Goal: Transaction & Acquisition: Purchase product/service

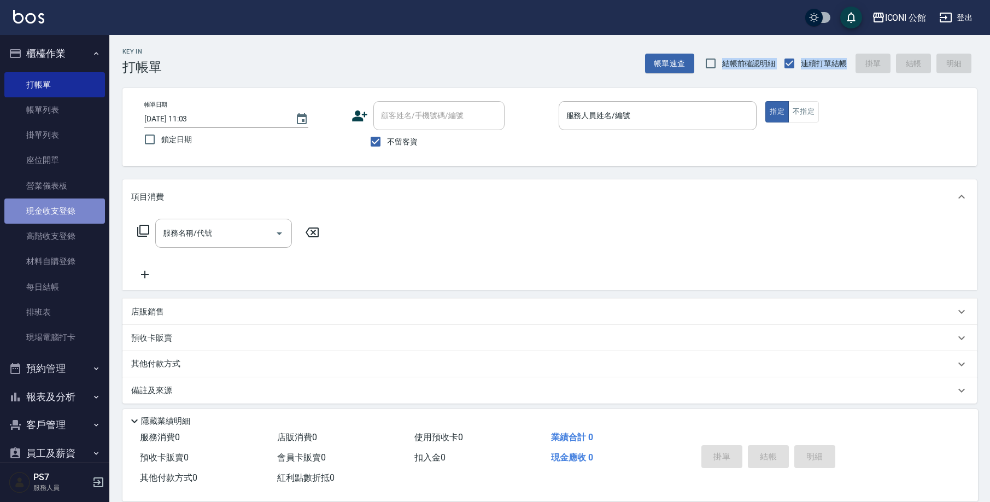
click at [60, 218] on link "現金收支登錄" at bounding box center [54, 210] width 101 height 25
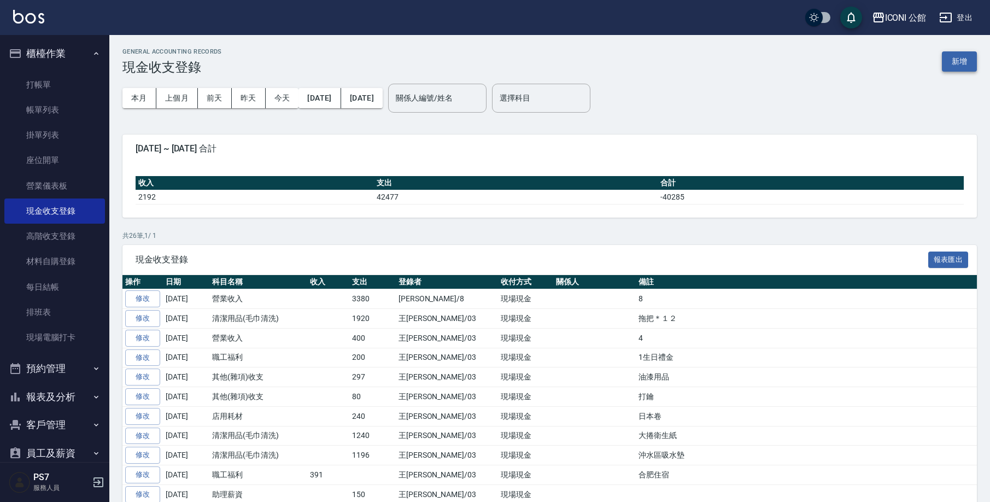
click at [952, 70] on button "新增" at bounding box center [959, 61] width 35 height 20
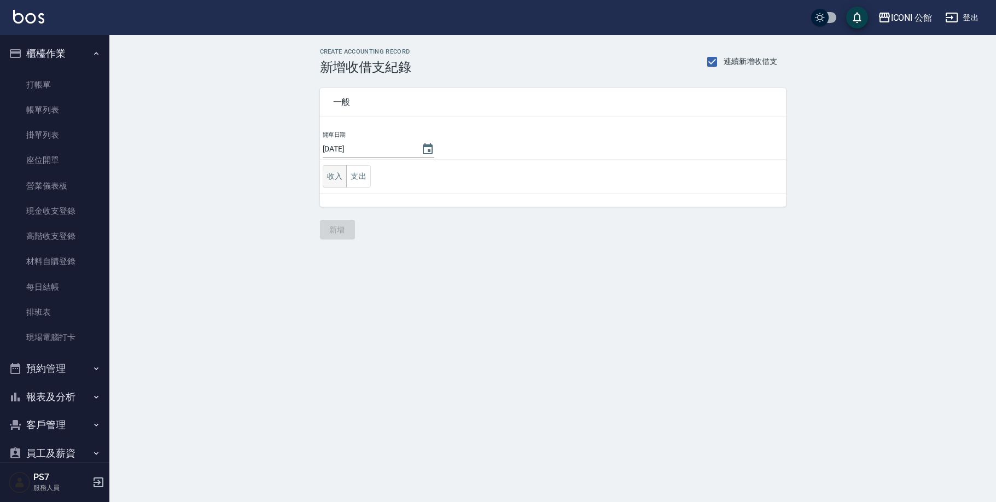
click at [343, 173] on button "收入" at bounding box center [335, 176] width 25 height 22
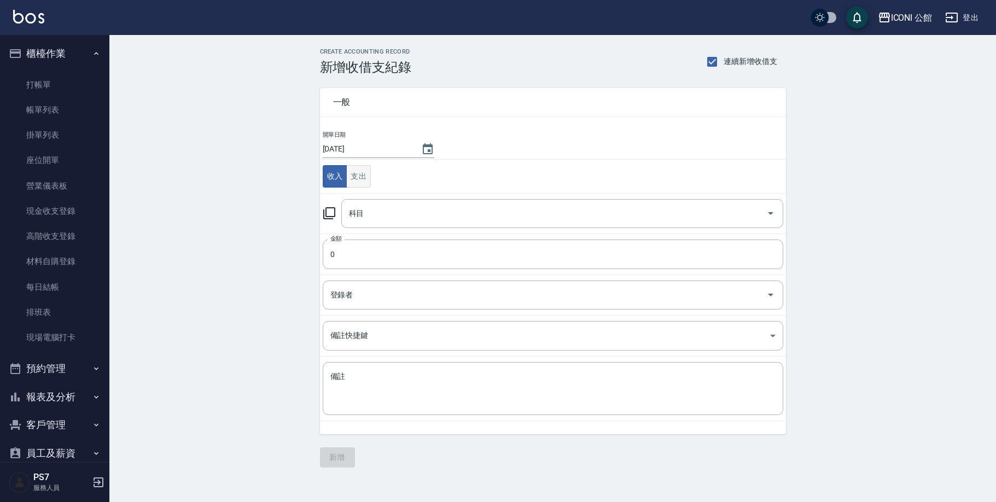
click at [365, 177] on button "支出" at bounding box center [358, 176] width 25 height 22
click at [391, 206] on input "科目" at bounding box center [554, 213] width 416 height 19
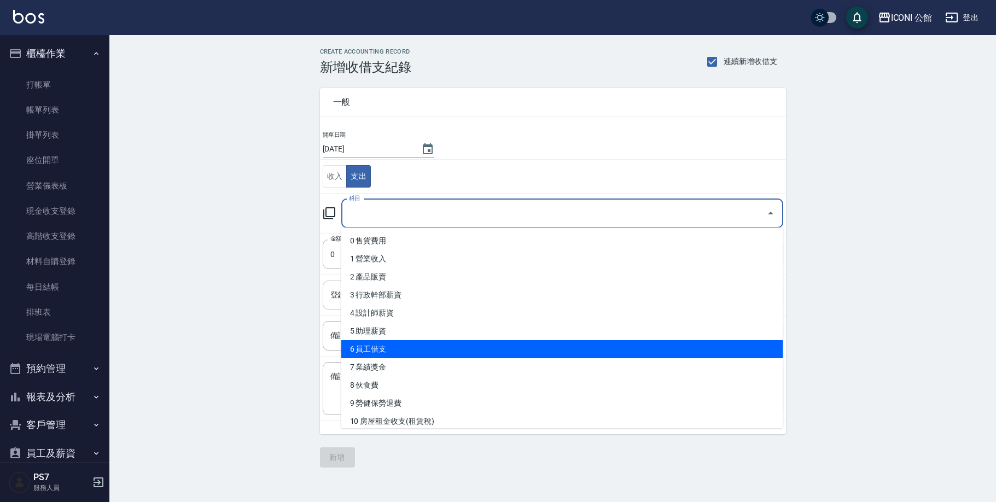
drag, startPoint x: 394, startPoint y: 349, endPoint x: 390, endPoint y: 327, distance: 22.7
click at [394, 349] on li "6 員工借支" at bounding box center [562, 349] width 442 height 18
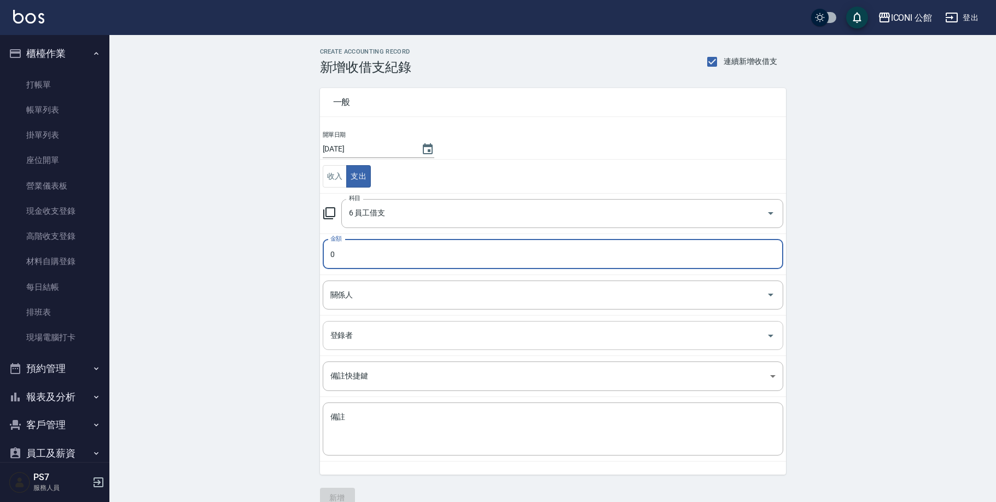
type input "6 員工借支"
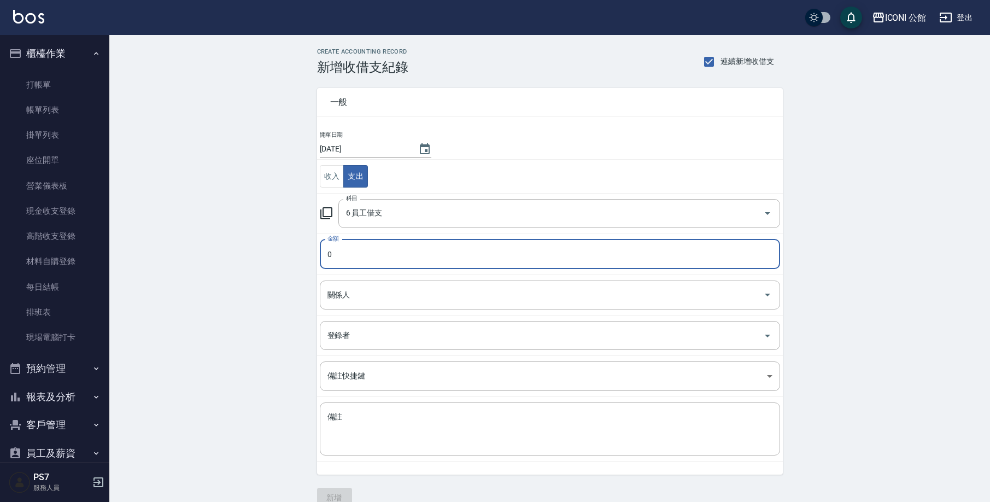
click at [406, 253] on input "0" at bounding box center [550, 254] width 460 height 30
click at [333, 256] on input "01000" at bounding box center [550, 254] width 460 height 30
type input "1000"
click at [387, 302] on input "關係人" at bounding box center [542, 294] width 434 height 19
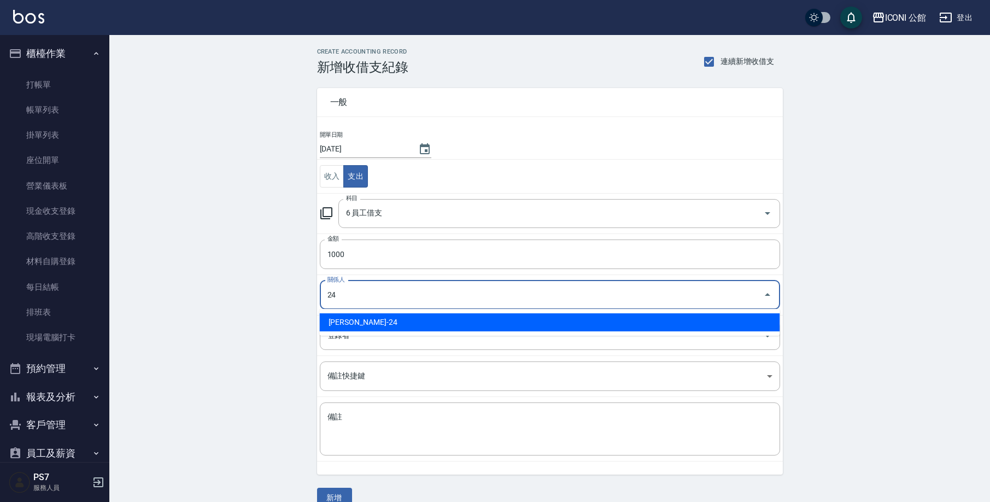
type input "[PERSON_NAME]-24"
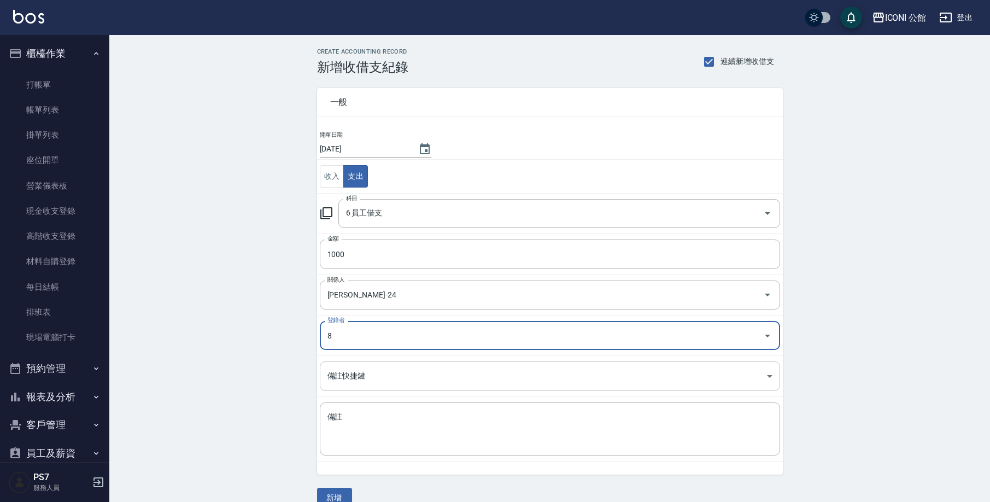
type input "[PERSON_NAME]-8"
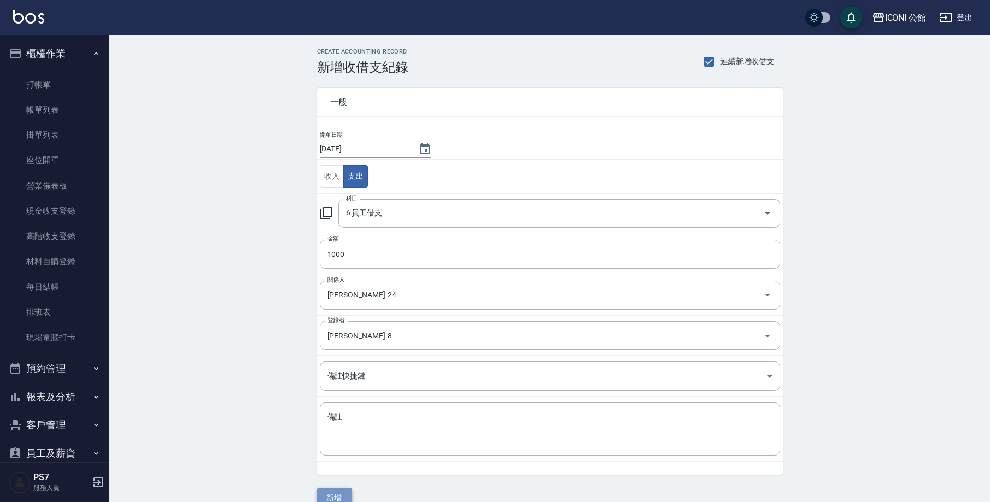
click at [340, 490] on button "新增" at bounding box center [334, 498] width 35 height 20
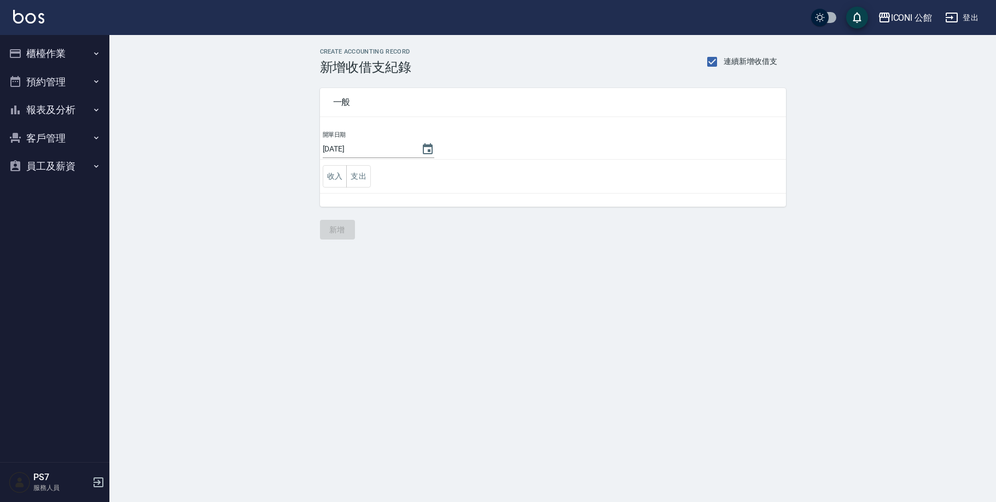
click at [53, 46] on button "櫃檯作業" at bounding box center [54, 53] width 101 height 28
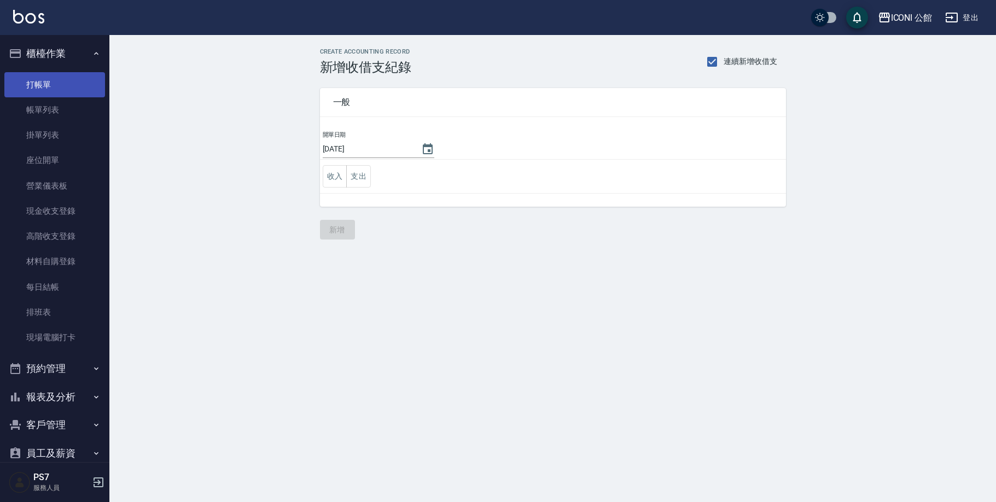
click at [48, 83] on link "打帳單" at bounding box center [54, 84] width 101 height 25
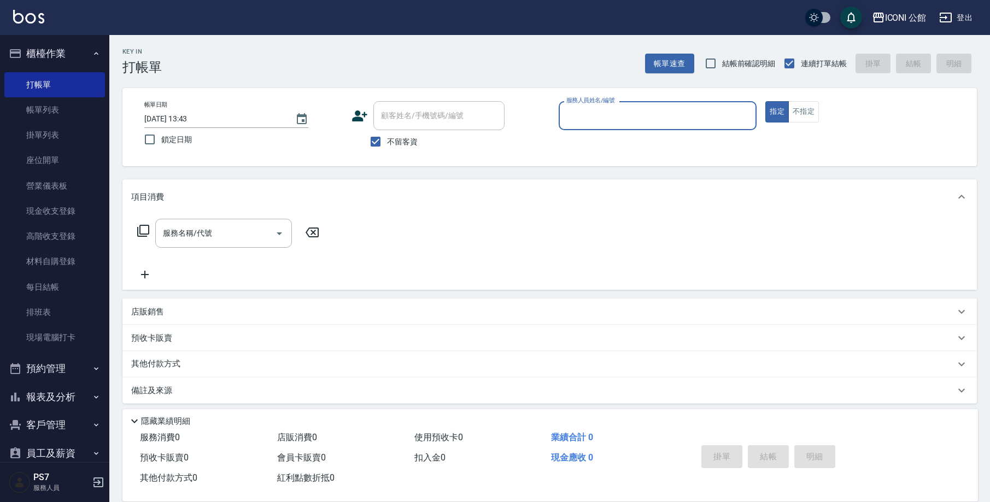
click at [159, 331] on div "預收卡販賣" at bounding box center [549, 338] width 855 height 26
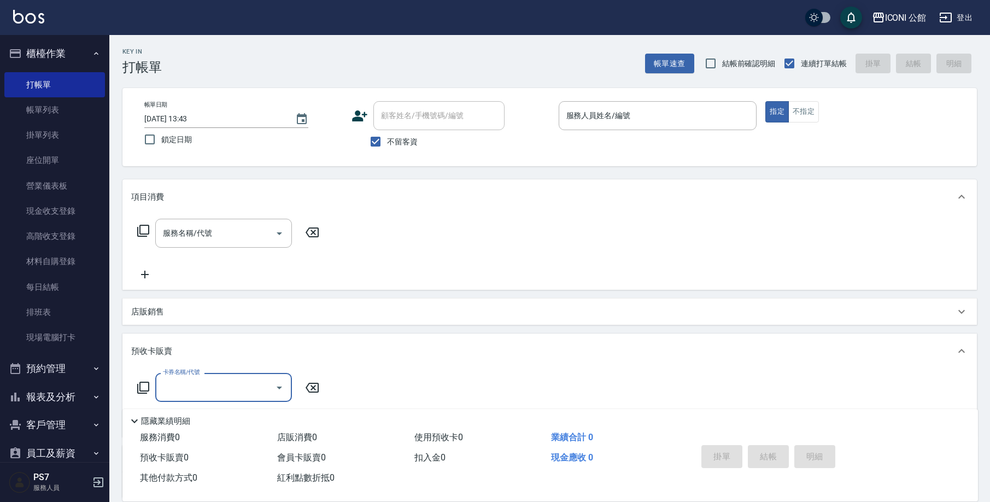
click at [169, 397] on input "卡券名稱/代號" at bounding box center [215, 387] width 110 height 19
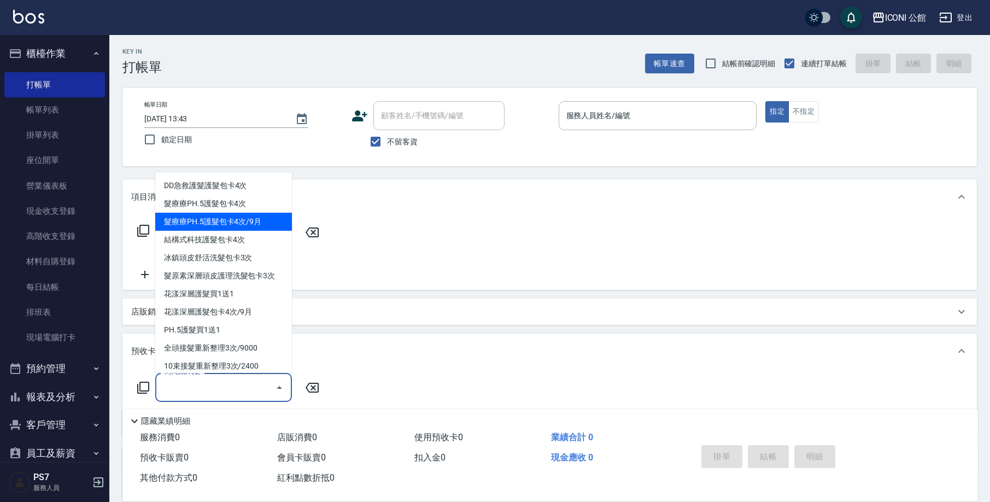
click at [249, 220] on span "髮療療PH.5護髮包卡4次/9月" at bounding box center [223, 222] width 137 height 18
type input "髮療療PH.5護髮包卡4次/9月(902-1)"
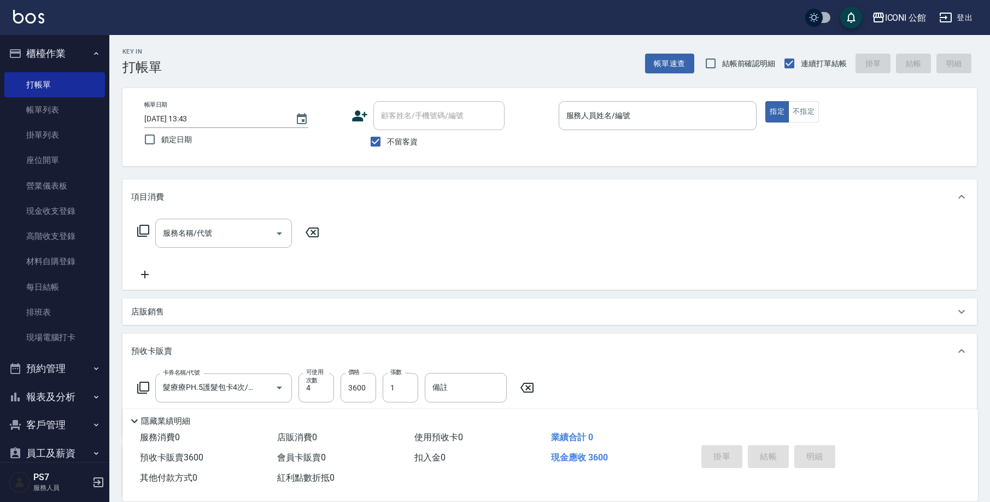
click at [661, 90] on div "帳單日期 2025/09/23 13:43 鎖定日期 顧客姓名/手機號碼/編號 顧客姓名/手機號碼/編號 不留客資 服務人員姓名/編號 服務人員姓名/編號 指…" at bounding box center [549, 127] width 855 height 78
click at [645, 124] on input "服務人員姓名/編號" at bounding box center [658, 115] width 189 height 19
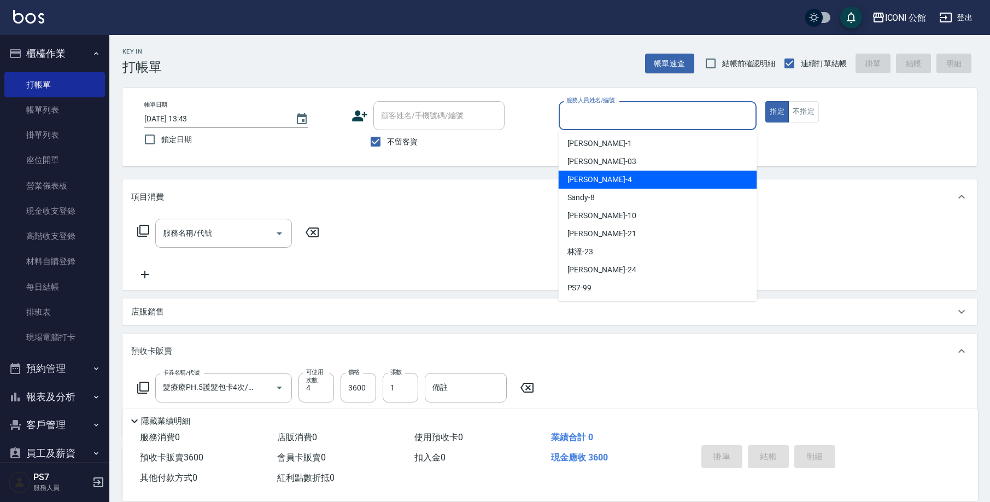
click at [611, 179] on div "Lina -4" at bounding box center [658, 180] width 198 height 18
type input "Lina-4"
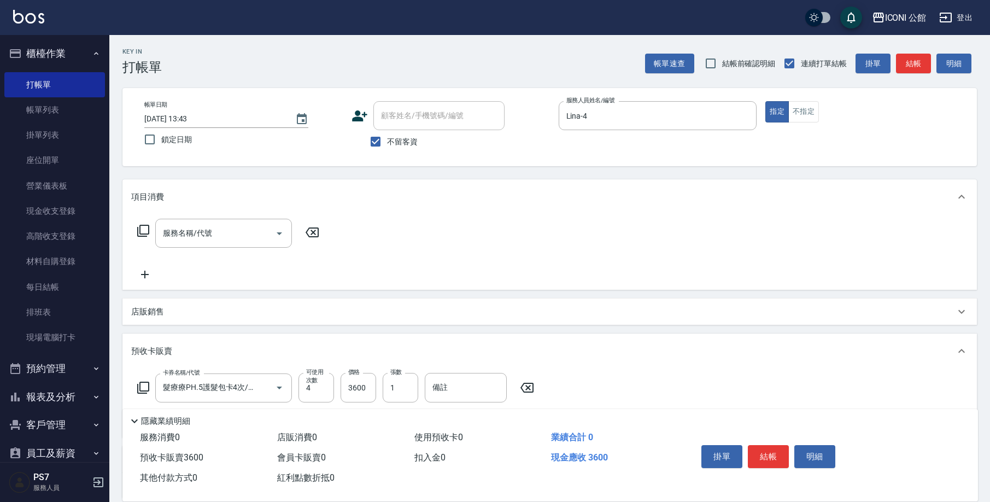
click at [393, 138] on span "不留客資" at bounding box center [402, 141] width 31 height 11
click at [387, 138] on input "不留客資" at bounding box center [375, 141] width 23 height 23
checkbox input "false"
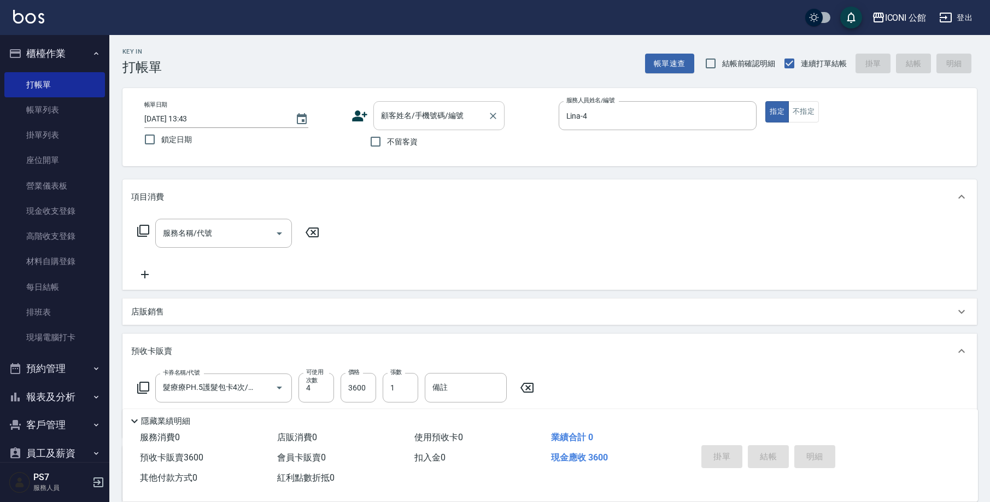
click at [404, 108] on input "顧客姓名/手機號碼/編號" at bounding box center [430, 115] width 105 height 19
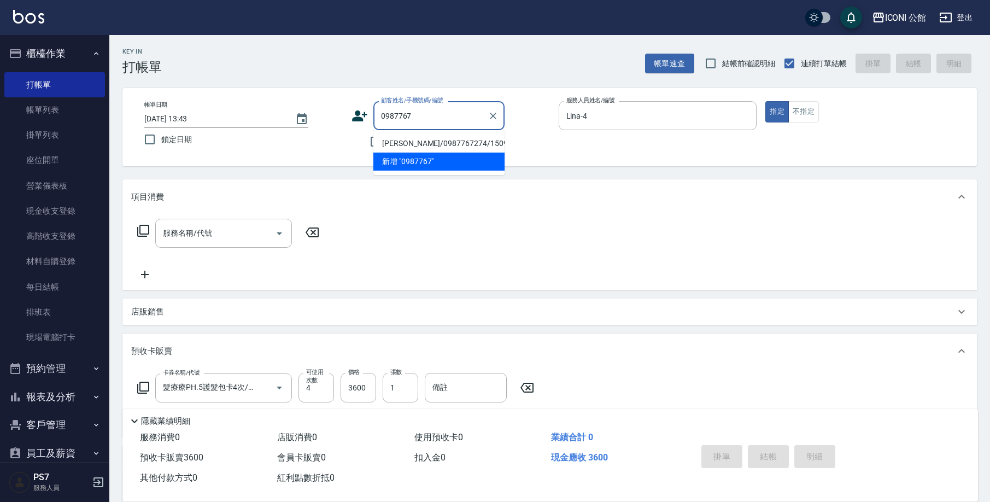
click at [409, 162] on li "新增 "0987767"" at bounding box center [438, 162] width 131 height 18
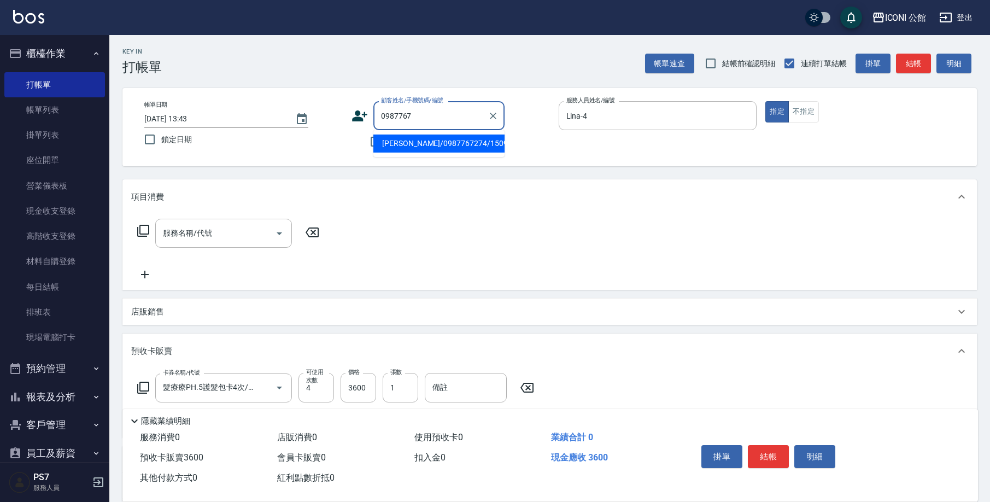
click at [424, 119] on input "0987767" at bounding box center [430, 115] width 105 height 19
type input "0987767"
click at [355, 115] on icon at bounding box center [360, 116] width 16 height 16
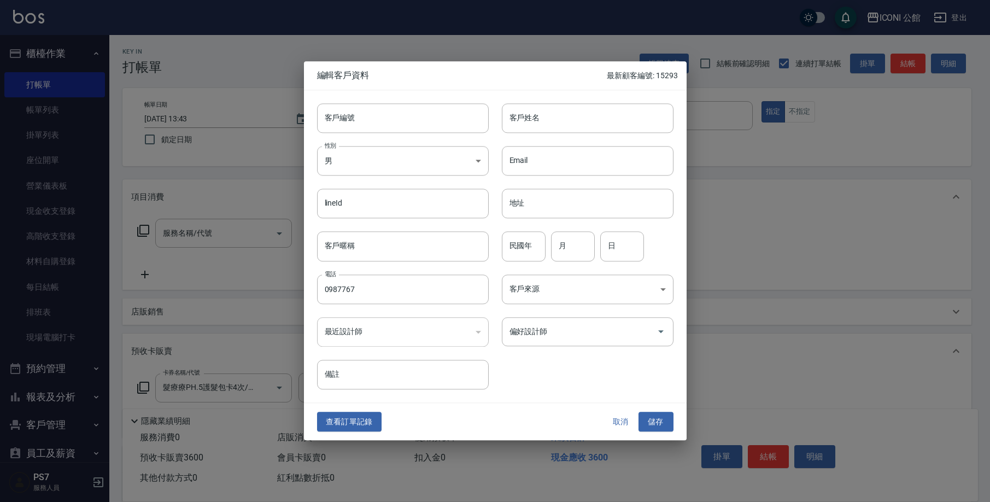
type input "0987767"
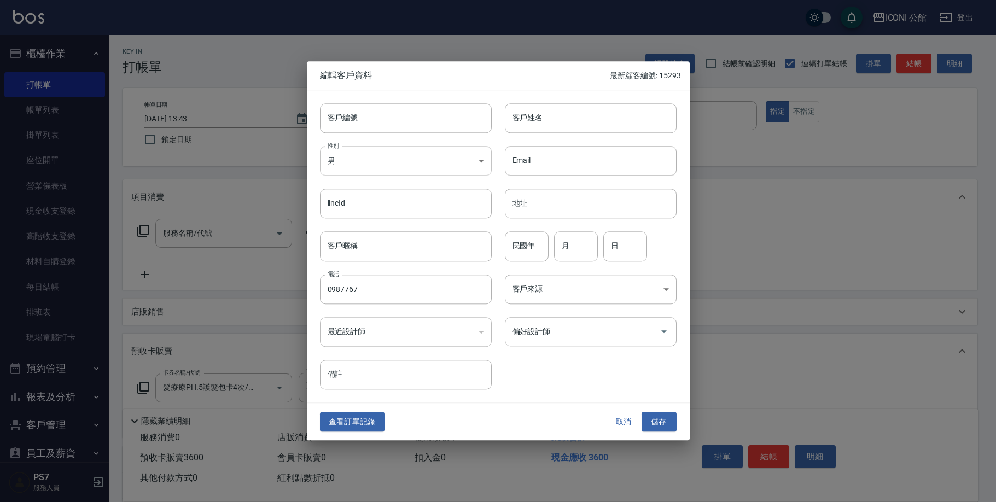
click at [388, 165] on body "ICONI 公館 登出 櫃檯作業 打帳單 帳單列表 掛單列表 座位開單 營業儀表板 現金收支登錄 高階收支登錄 材料自購登錄 每日結帳 排班表 現場電腦打卡 …" at bounding box center [498, 315] width 996 height 630
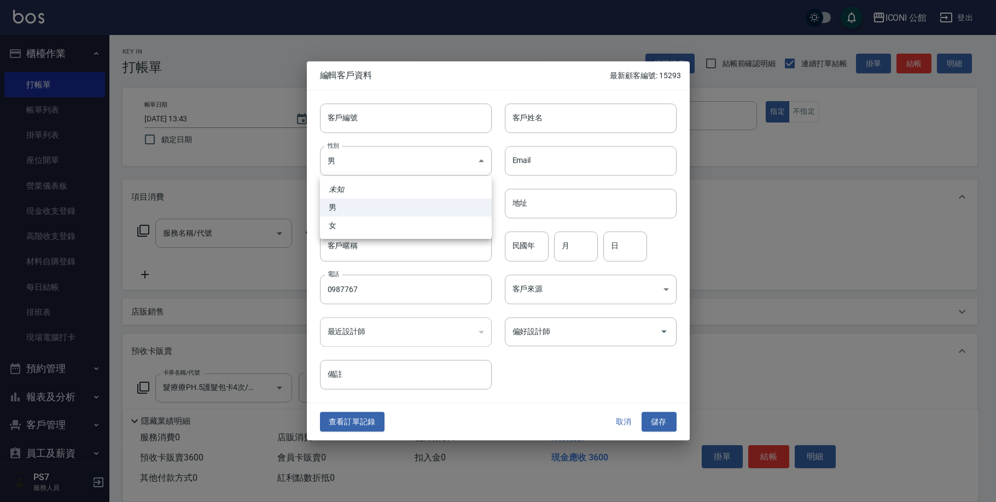
click at [403, 229] on li "女" at bounding box center [406, 226] width 172 height 18
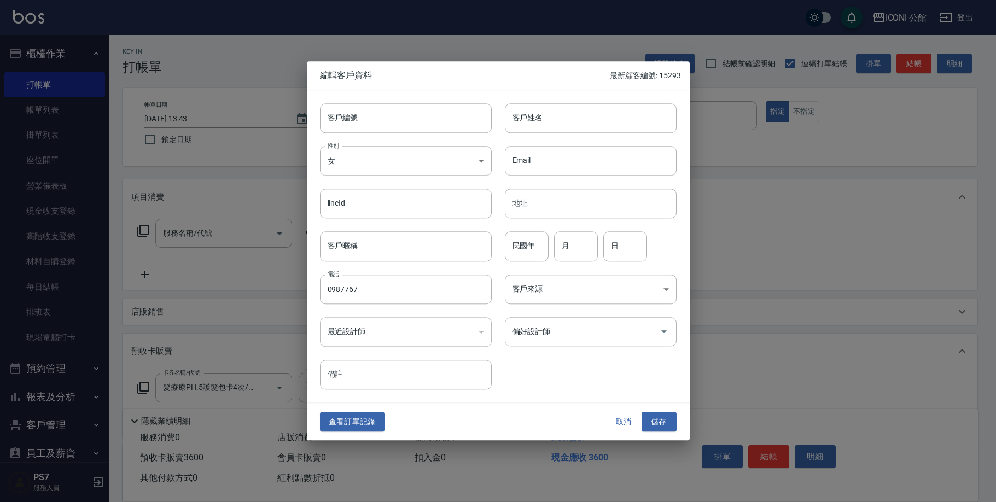
type input "FEMALE"
type input "0987767543"
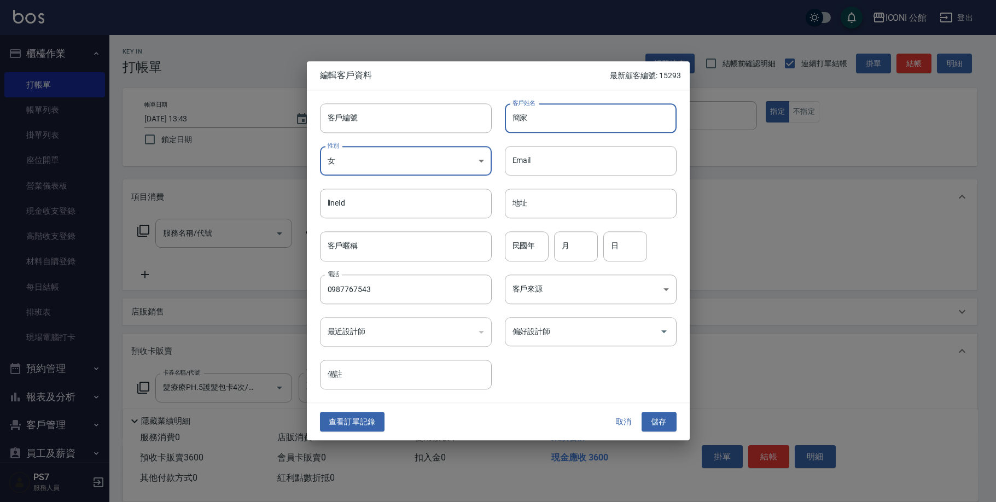
click at [587, 118] on input "簡家" at bounding box center [591, 118] width 172 height 30
type input "簡家瑜"
click at [667, 414] on button "儲存" at bounding box center [658, 422] width 35 height 20
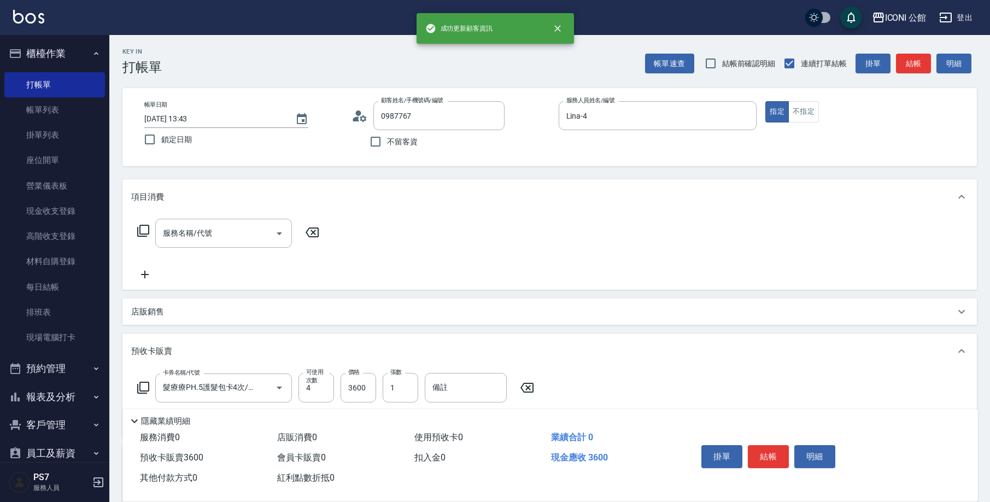
scroll to position [128, 0]
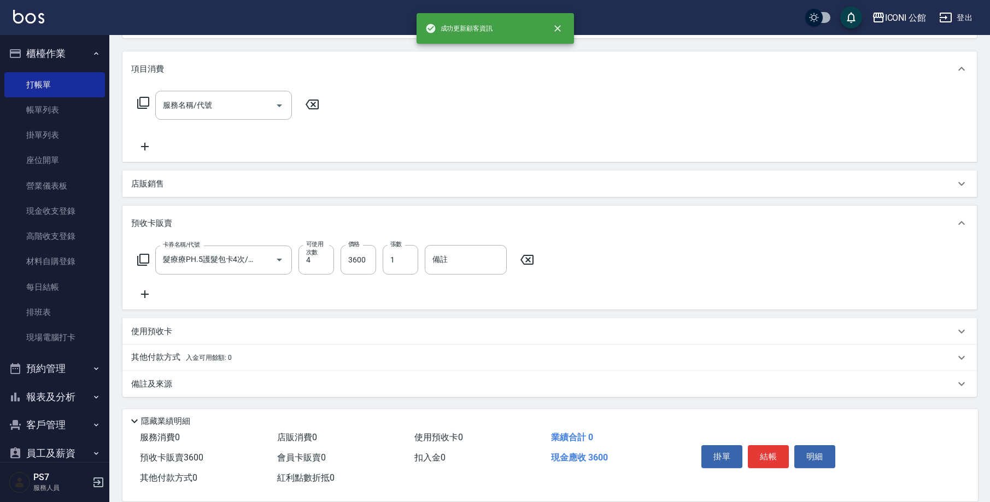
click at [151, 362] on p "其他付款方式 入金可用餘額: 0" at bounding box center [181, 358] width 101 height 12
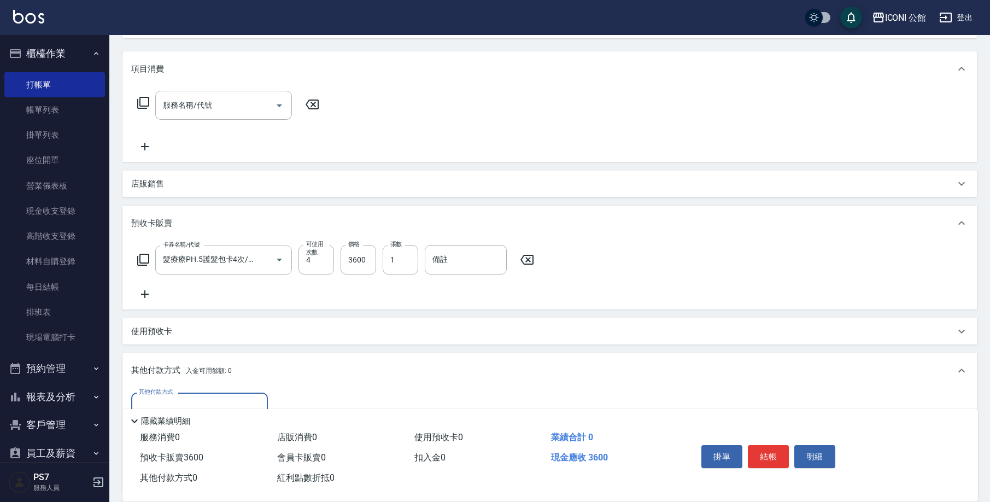
scroll to position [0, 0]
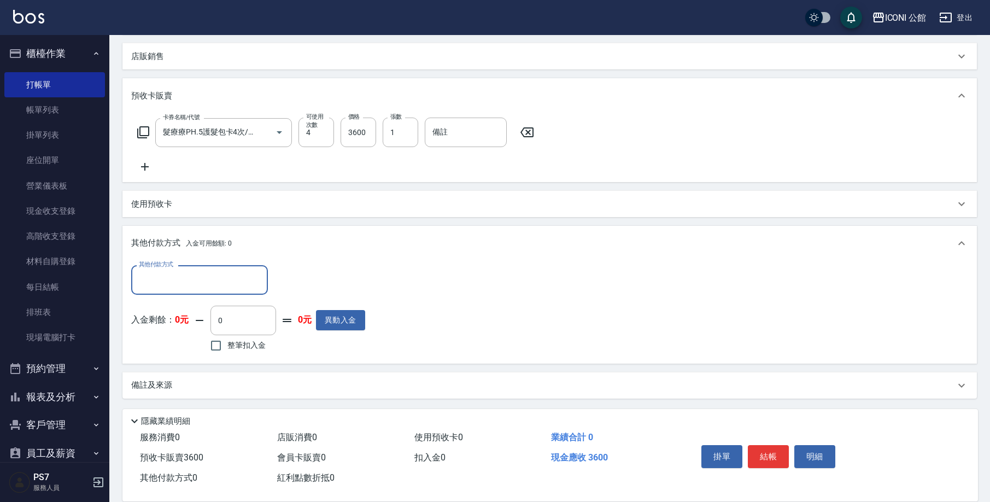
click at [171, 269] on div "其他付款方式" at bounding box center [199, 279] width 137 height 29
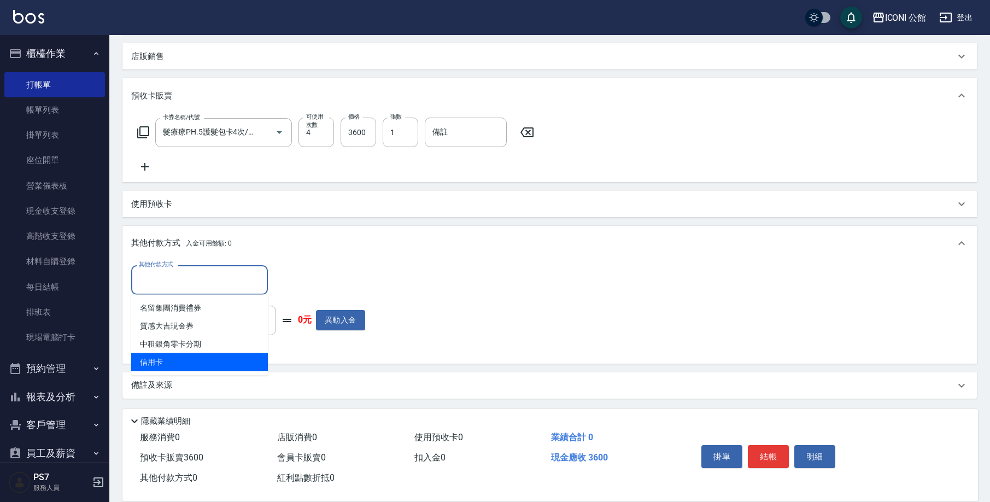
click at [176, 364] on span "信用卡" at bounding box center [199, 362] width 137 height 18
type input "信用卡"
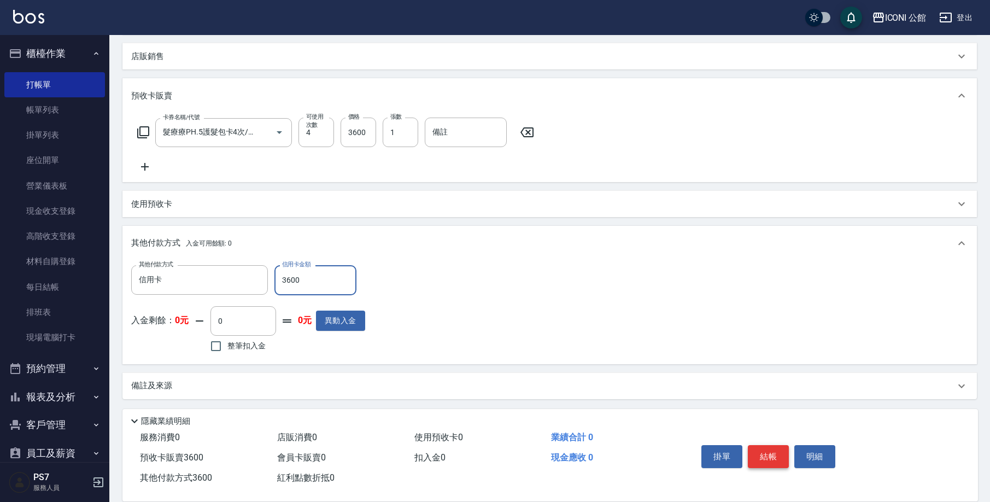
type input "3600"
click at [771, 447] on button "結帳" at bounding box center [768, 456] width 41 height 23
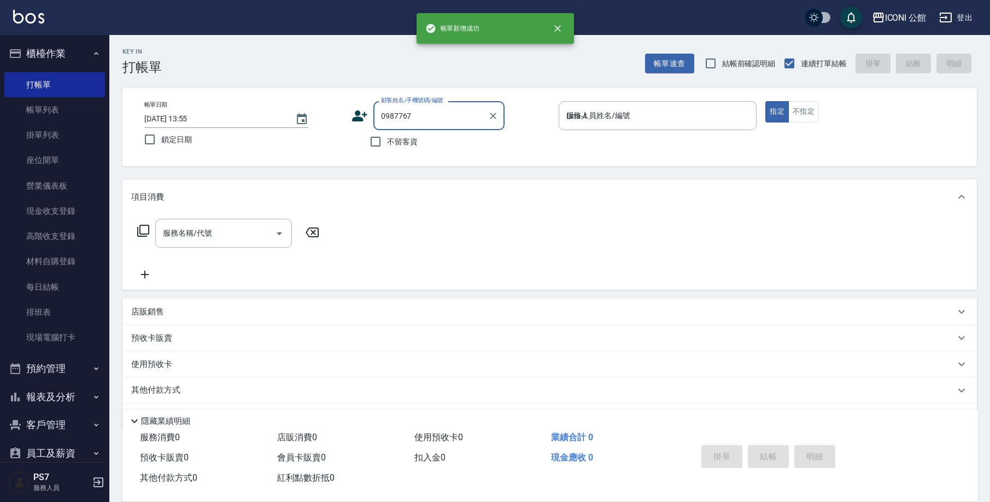
type input "2025/09/23 13:55"
click at [400, 119] on input "顧客姓名/手機號碼/編號" at bounding box center [430, 115] width 105 height 19
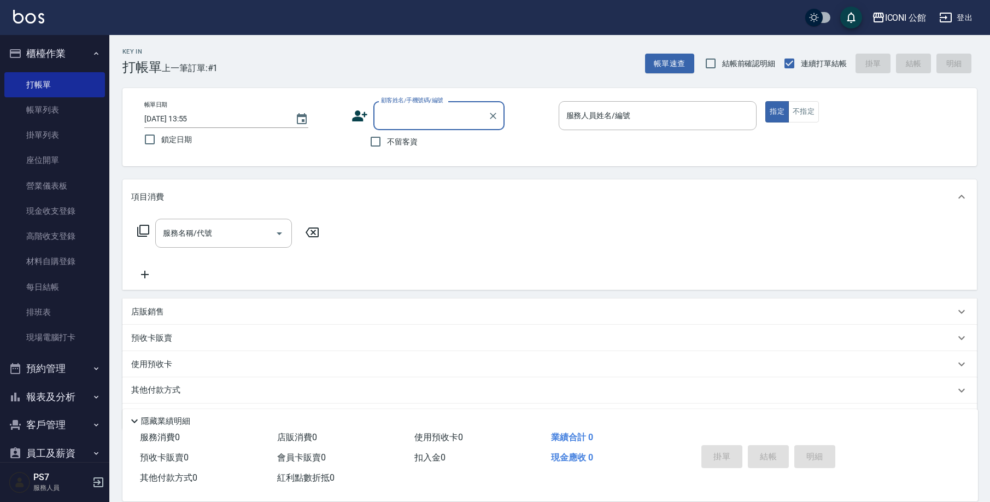
click at [421, 124] on input "顧客姓名/手機號碼/編號" at bounding box center [430, 115] width 105 height 19
click at [471, 165] on div "帳單日期 2025/09/23 13:55 鎖定日期 顧客姓名/手機號碼/編號 顧客姓名/手機號碼/編號 不留客資 服務人員姓名/編號 服務人員姓名/編號 指…" at bounding box center [549, 127] width 855 height 78
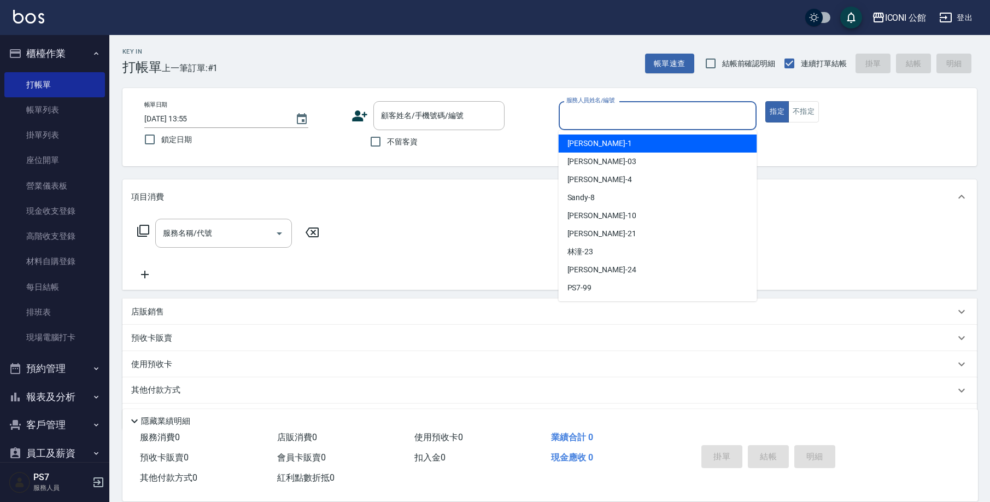
click at [644, 110] on input "服務人員姓名/編號" at bounding box center [658, 115] width 189 height 19
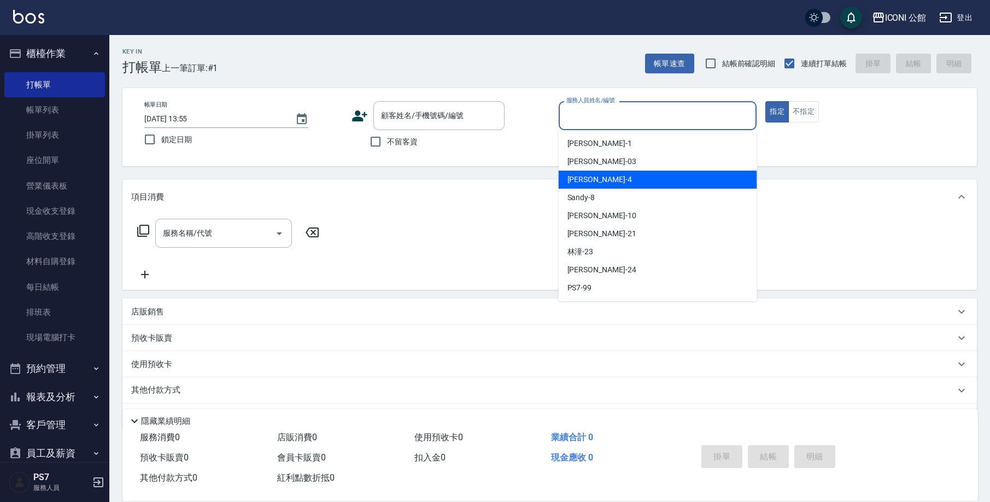
click at [577, 185] on span "Lina -4" at bounding box center [600, 179] width 65 height 11
type input "Lina-4"
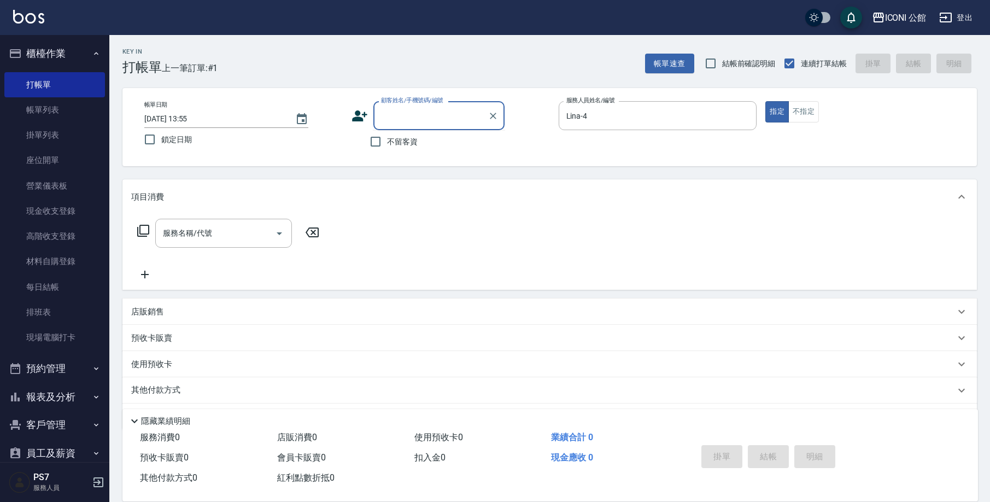
click at [446, 115] on input "顧客姓名/手機號碼/編號" at bounding box center [430, 115] width 105 height 19
click at [385, 145] on input "不留客資" at bounding box center [375, 141] width 23 height 23
drag, startPoint x: 377, startPoint y: 139, endPoint x: 411, endPoint y: 112, distance: 43.9
click at [377, 139] on input "不留客資" at bounding box center [375, 141] width 23 height 23
checkbox input "false"
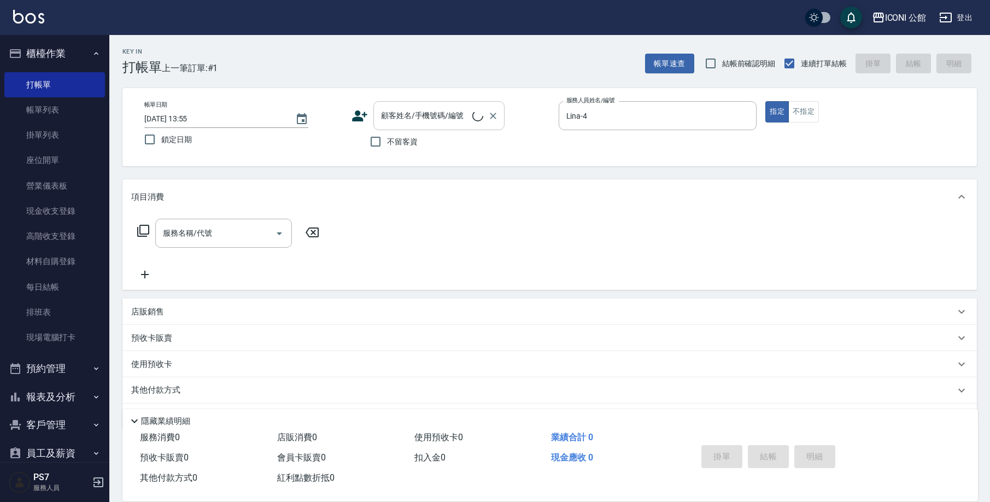
click at [412, 113] on input "顧客姓名/手機號碼/編號" at bounding box center [425, 115] width 94 height 19
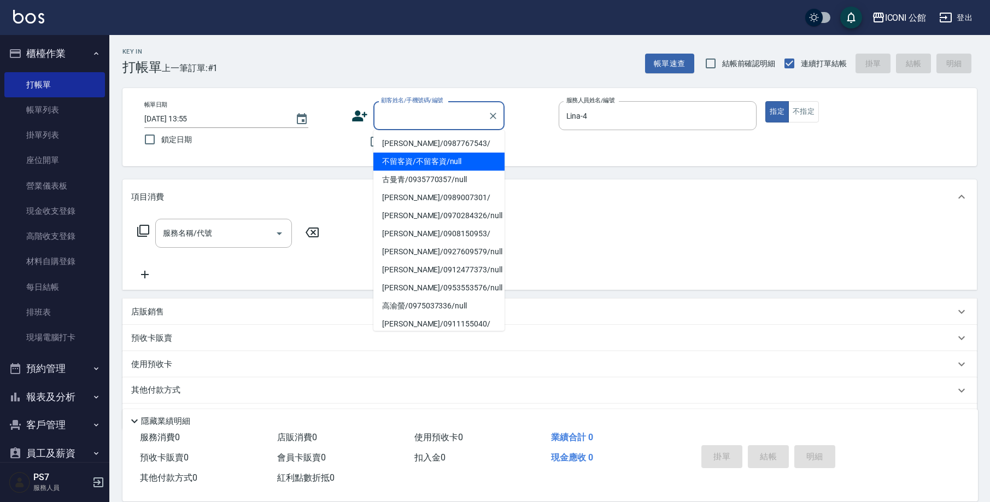
click at [421, 155] on li "不留客資/不留客資/null" at bounding box center [438, 162] width 131 height 18
type input "不留客資/不留客資/null"
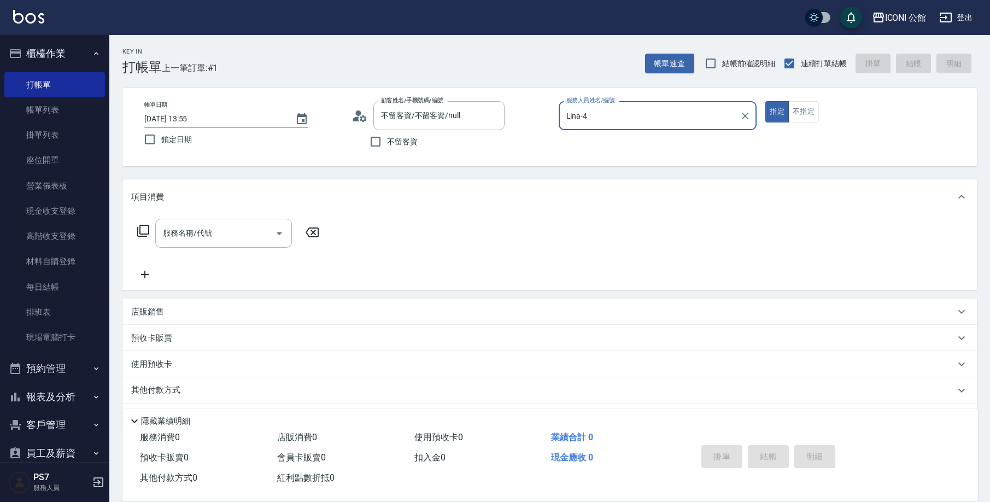
click at [423, 151] on div "不留客資" at bounding box center [428, 141] width 153 height 23
click at [489, 113] on icon "Clear" at bounding box center [493, 115] width 11 height 11
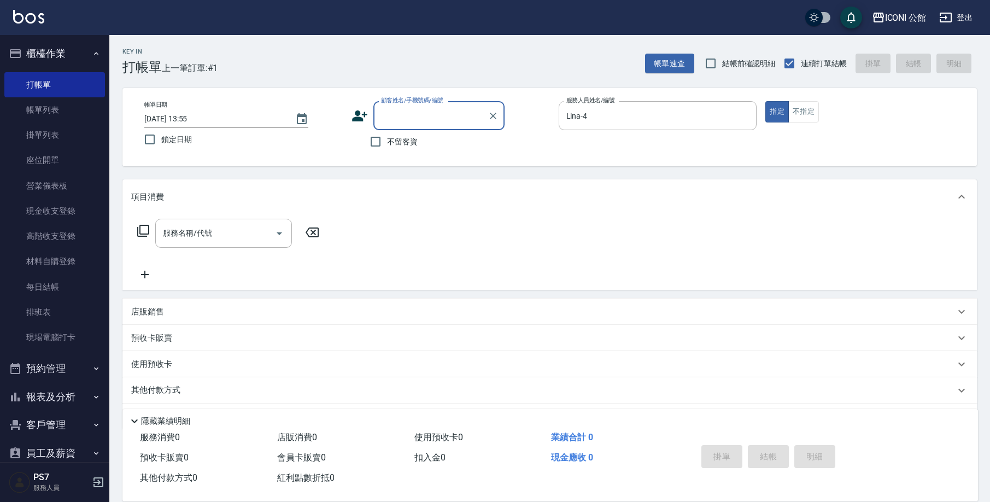
click at [432, 114] on input "顧客姓名/手機號碼/編號" at bounding box center [430, 115] width 105 height 19
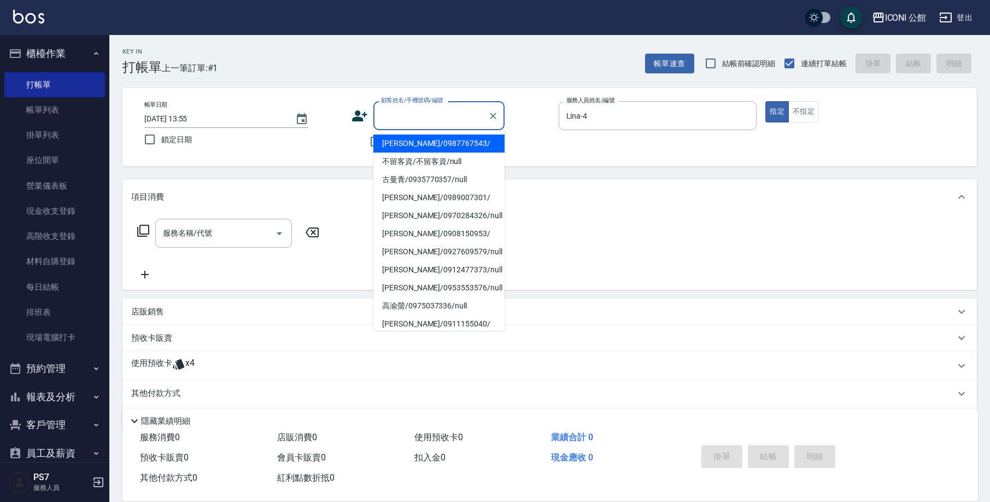
click at [412, 146] on li "簡家瑜/0987767543/" at bounding box center [438, 143] width 131 height 18
type input "簡家瑜/0987767543/"
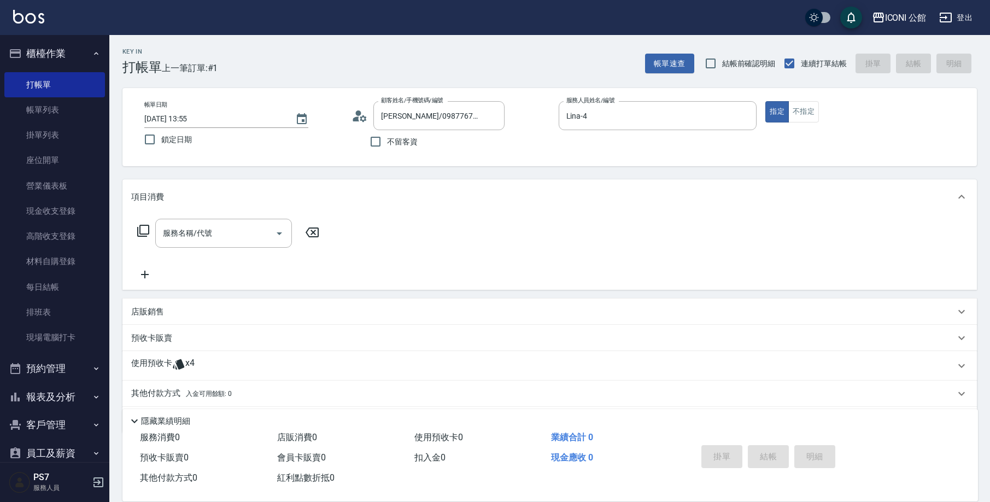
click at [143, 233] on icon at bounding box center [143, 230] width 13 height 13
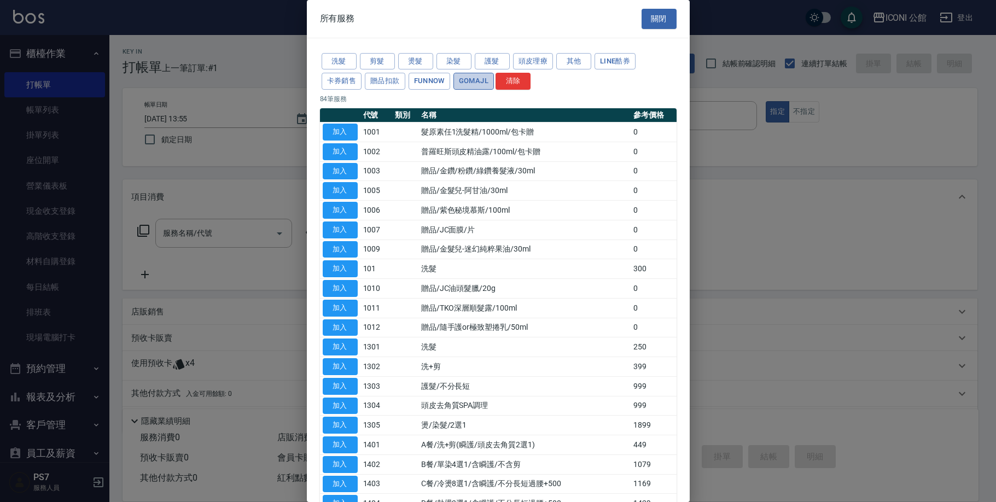
click at [480, 81] on button "GOMAJL" at bounding box center [473, 81] width 40 height 17
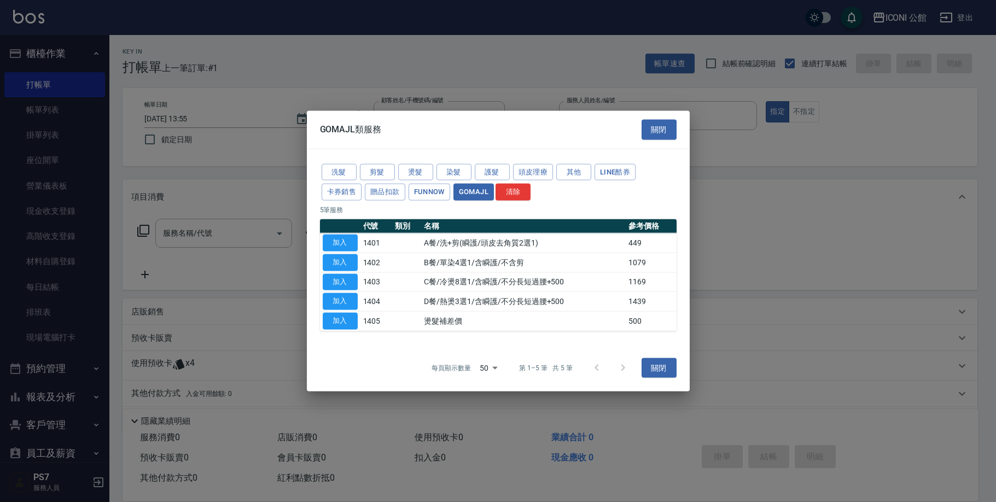
click at [340, 235] on td "加入" at bounding box center [340, 243] width 40 height 20
click at [340, 236] on button "加入" at bounding box center [340, 243] width 35 height 17
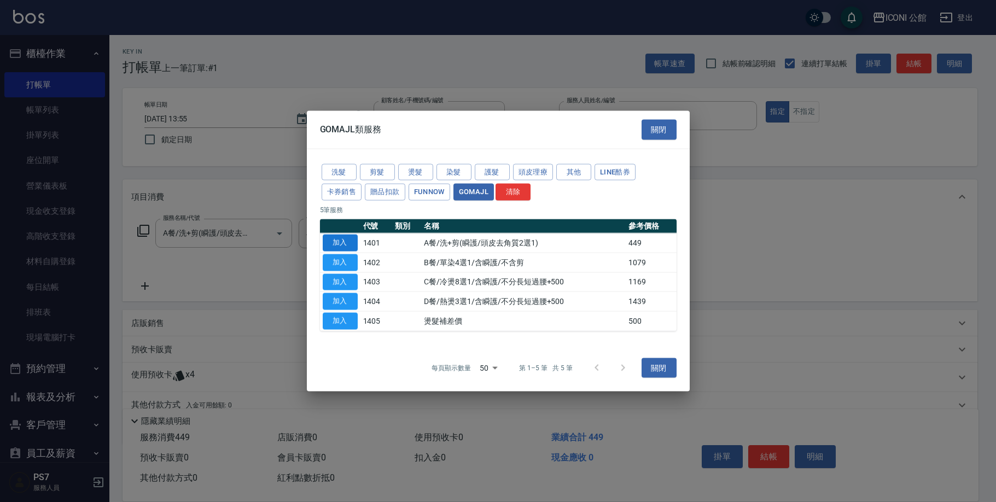
type input "A餐/洗+剪(瞬護/頭皮去角質2選1)(1401)"
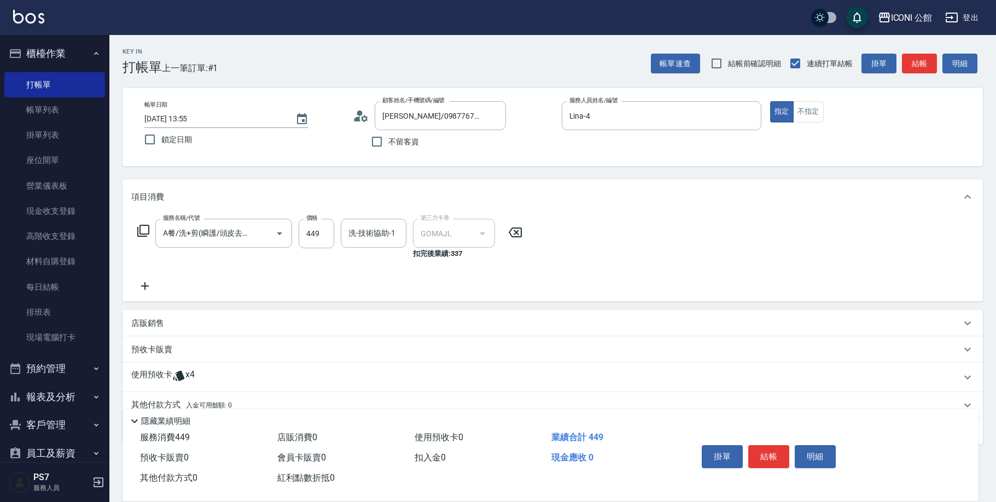
type input "GOMAJL"
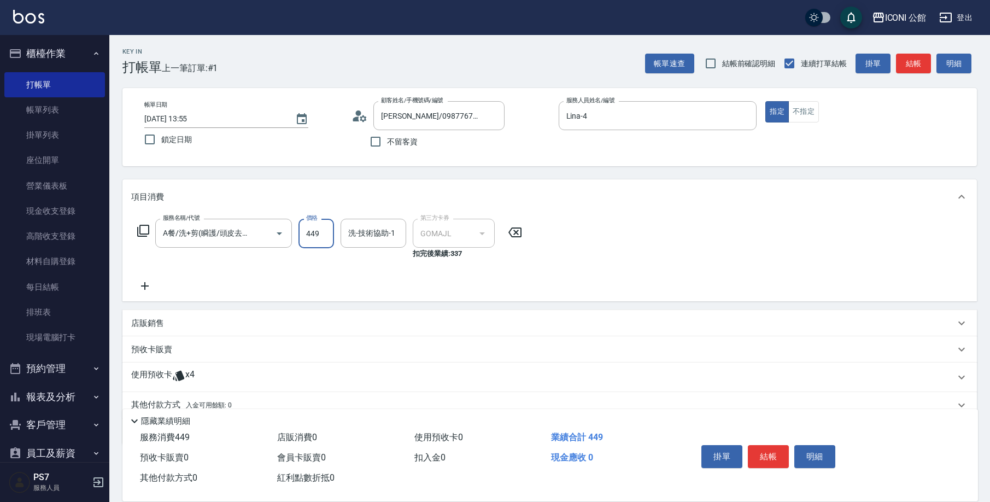
click at [320, 230] on input "449" at bounding box center [317, 234] width 36 height 30
type input "499"
click at [362, 231] on input "洗-技術協助-1" at bounding box center [374, 233] width 56 height 19
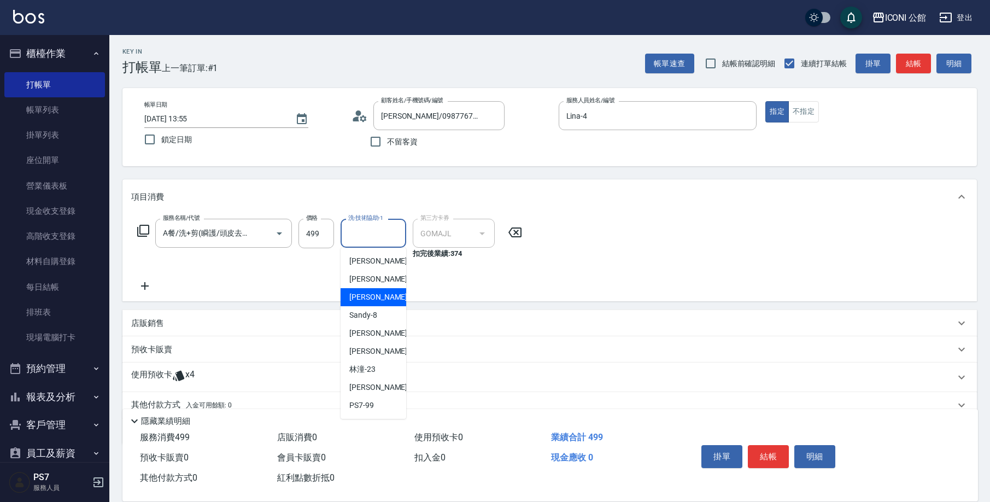
click at [365, 300] on span "Lina -4" at bounding box center [381, 296] width 65 height 11
type input "Lina-4"
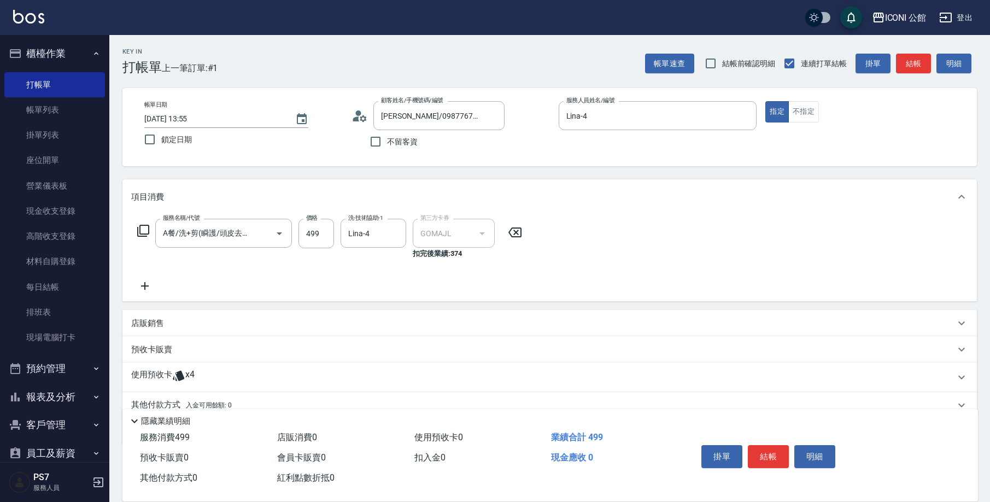
click at [365, 300] on div "服務名稱/代號 A餐/洗+剪(瞬護/頭皮去角質2選1)(1401) 服務名稱/代號 價格 499 價格 洗-技術協助-1 Lina-4 洗-技術協助-1 第三…" at bounding box center [549, 257] width 855 height 87
click at [391, 237] on icon "Clear" at bounding box center [394, 233] width 11 height 11
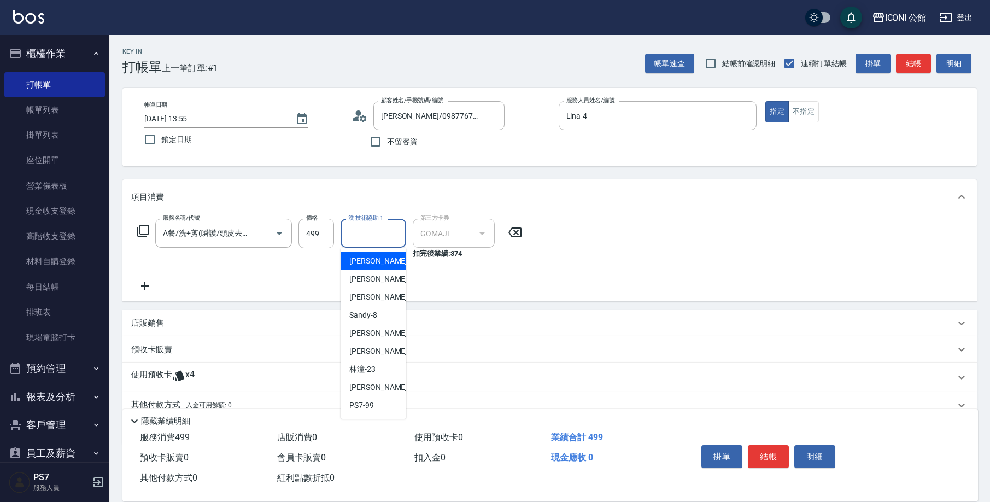
click at [386, 232] on input "洗-技術協助-1" at bounding box center [374, 233] width 56 height 19
click at [361, 381] on div "可歆 -24" at bounding box center [374, 387] width 66 height 18
type input "可歆-24"
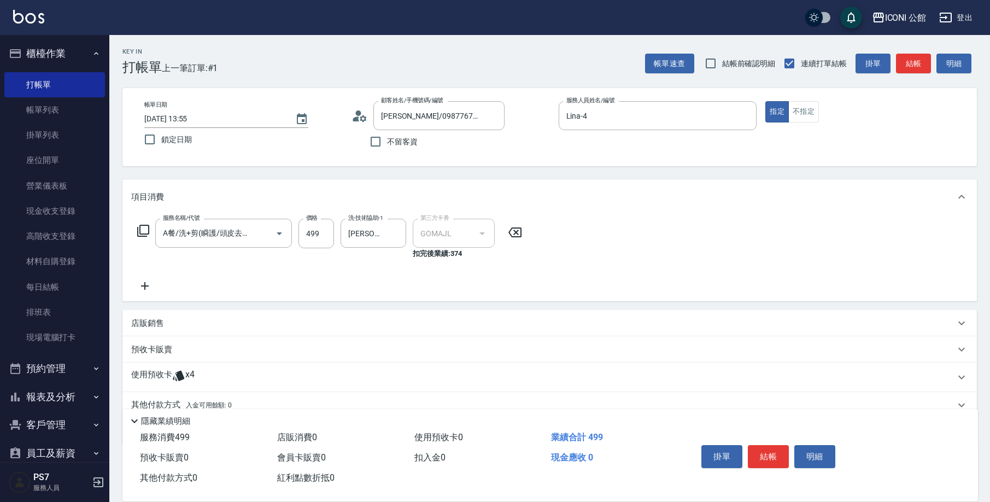
click at [151, 367] on div "使用預收卡 x4" at bounding box center [549, 377] width 855 height 30
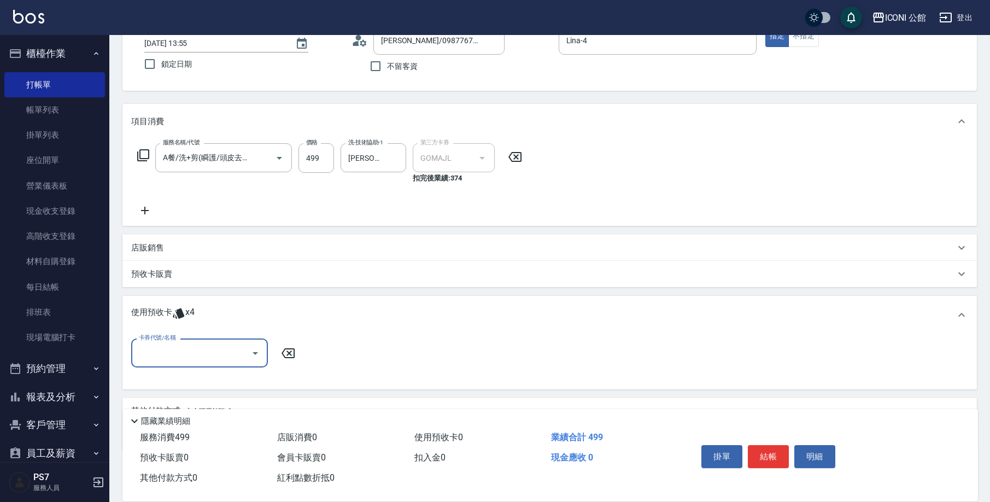
click at [176, 353] on input "卡券代號/名稱" at bounding box center [191, 352] width 110 height 19
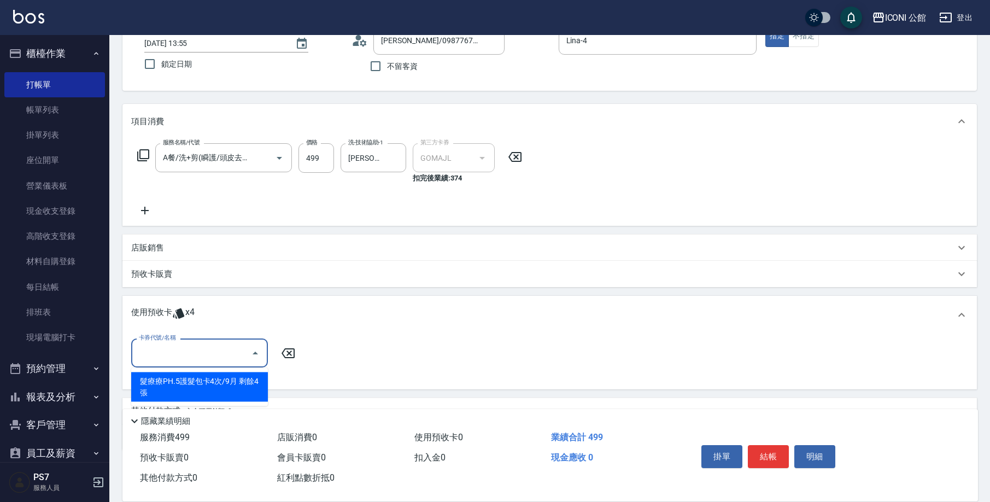
click at [188, 397] on div "髮療療PH.5護髮包卡4次/9月 剩餘4張" at bounding box center [199, 387] width 137 height 30
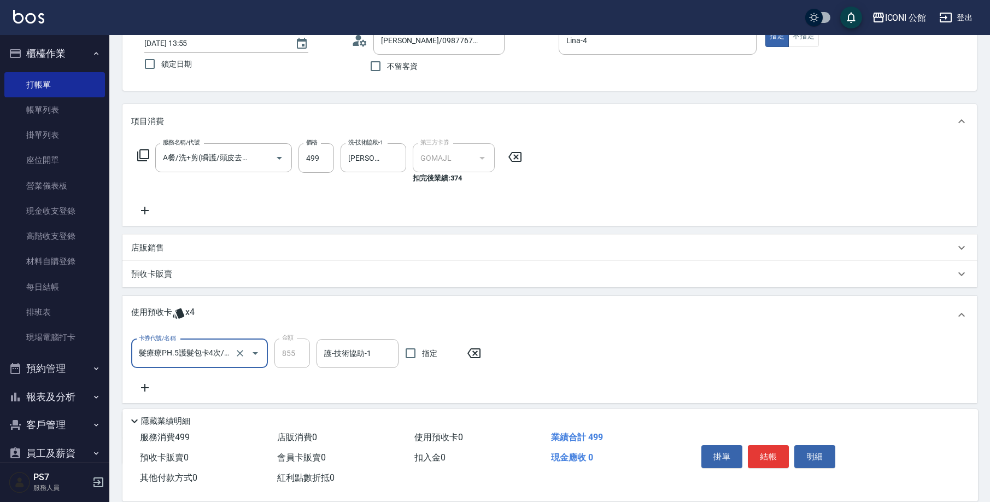
type input "髮療療PH.5護髮包卡4次/9月"
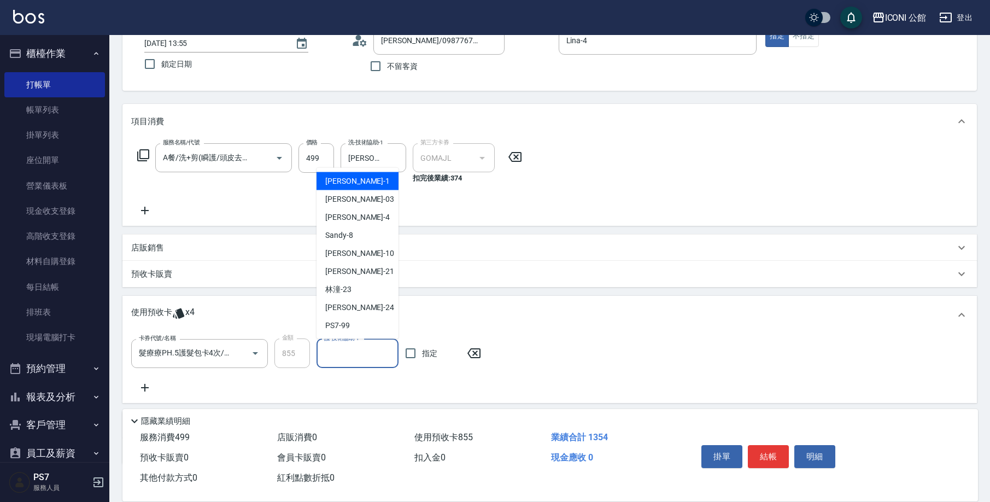
click at [348, 359] on input "護-技術協助-1" at bounding box center [357, 353] width 72 height 19
click at [344, 314] on div "可歆 -24" at bounding box center [358, 308] width 82 height 18
type input "可歆-24"
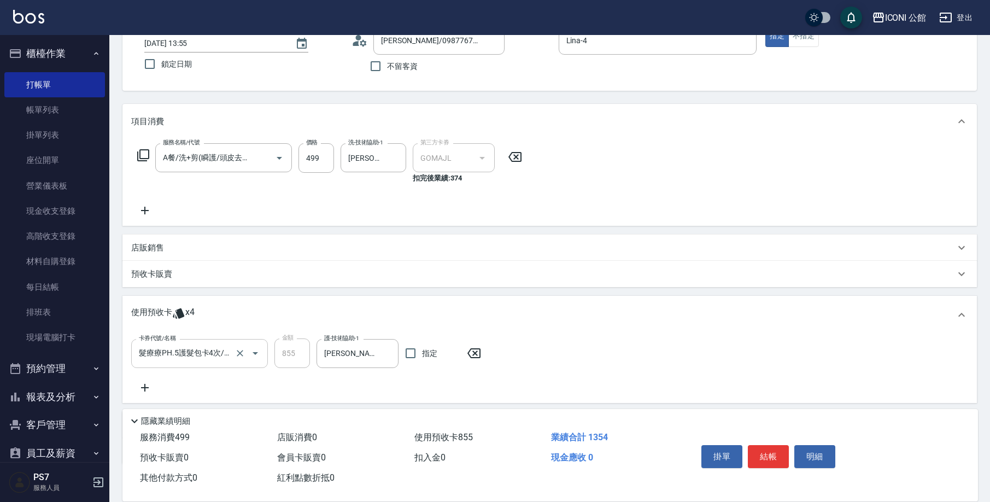
scroll to position [143, 0]
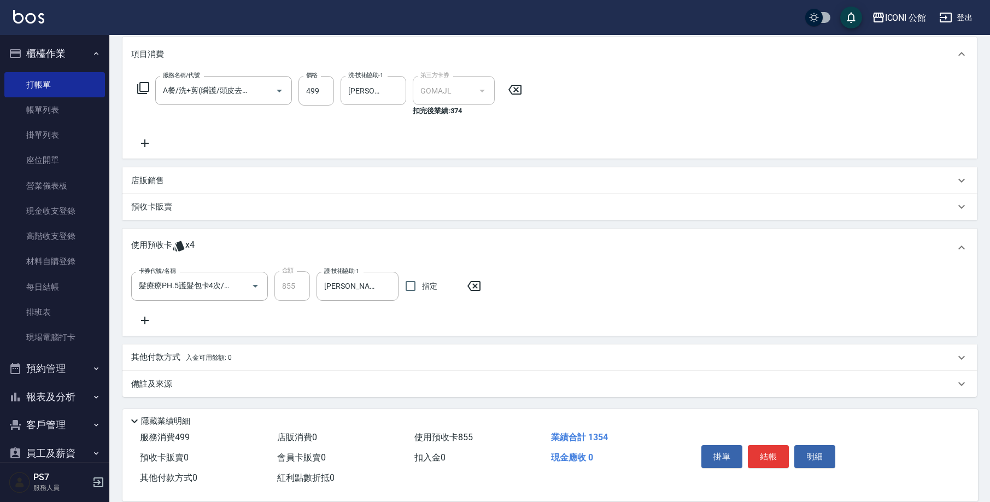
click at [166, 359] on p "其他付款方式 入金可用餘額: 0" at bounding box center [181, 358] width 101 height 12
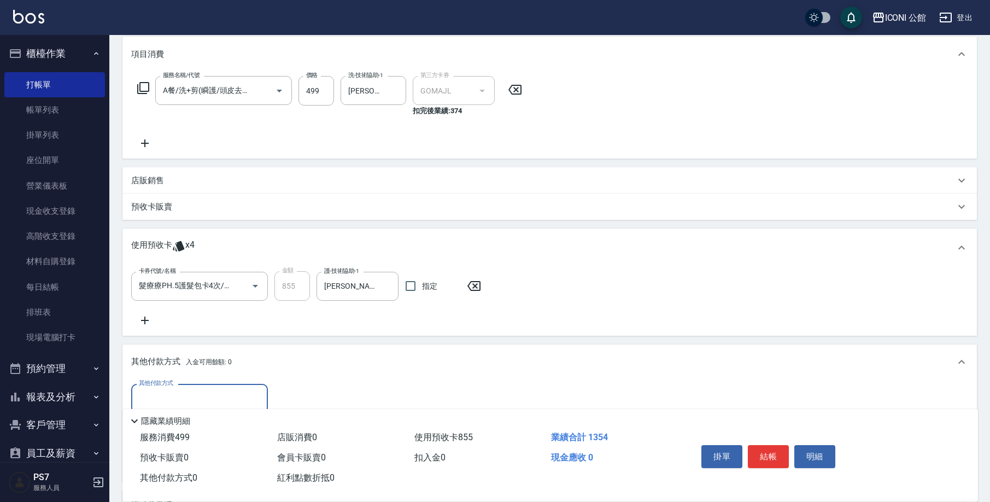
scroll to position [0, 0]
click at [173, 386] on label "其他付款方式" at bounding box center [156, 383] width 34 height 8
click at [173, 389] on input "其他付款方式" at bounding box center [199, 398] width 127 height 19
click at [766, 449] on button "結帳" at bounding box center [768, 456] width 41 height 23
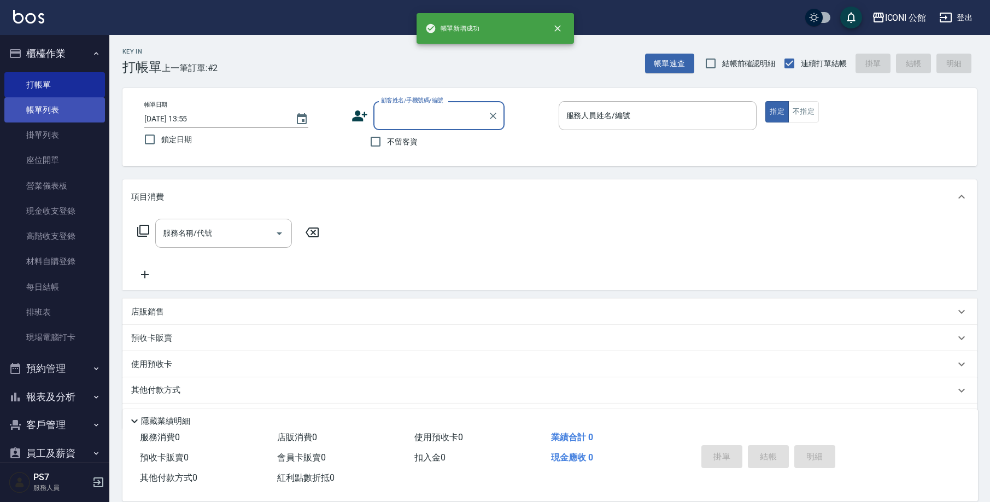
click at [39, 112] on link "帳單列表" at bounding box center [54, 109] width 101 height 25
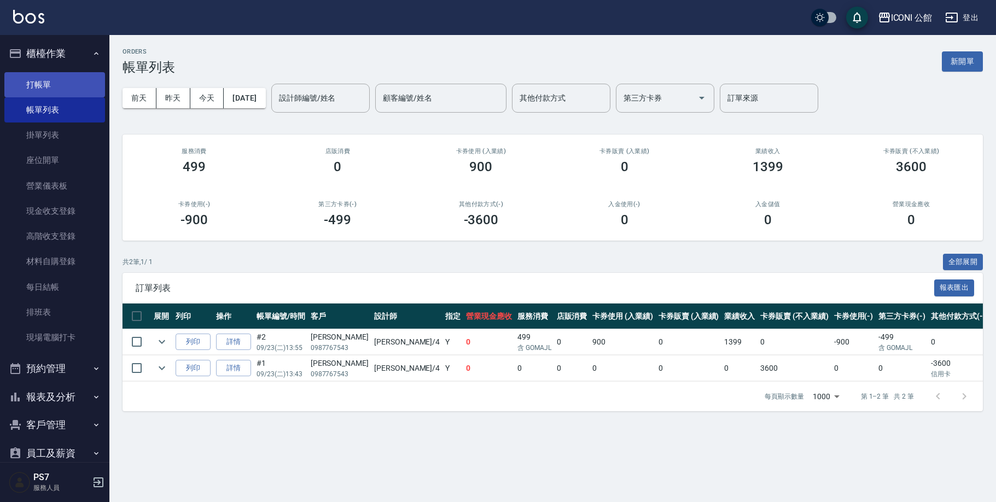
click at [62, 84] on link "打帳單" at bounding box center [54, 84] width 101 height 25
